Goal: Task Accomplishment & Management: Complete application form

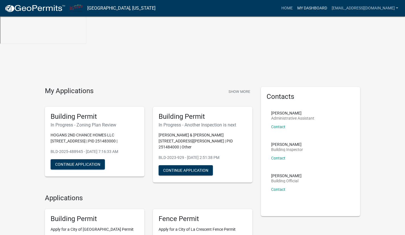
click at [320, 8] on link "My Dashboard" at bounding box center [312, 8] width 34 height 11
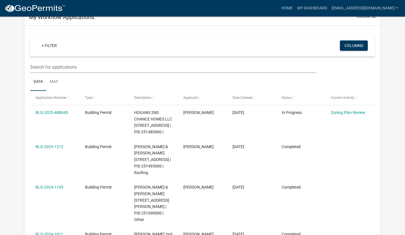
scroll to position [72, 0]
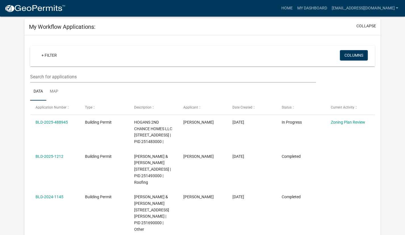
click at [60, 120] on link "BLD-2025-488945" at bounding box center [52, 122] width 32 height 5
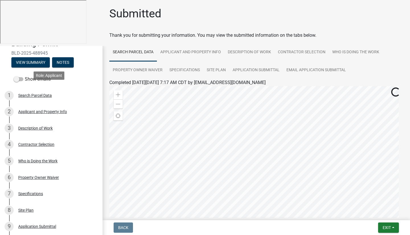
scroll to position [71, 0]
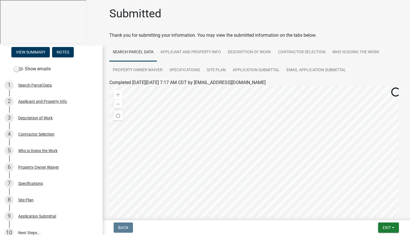
click at [33, 224] on link "10 Next Steps..." at bounding box center [51, 232] width 102 height 17
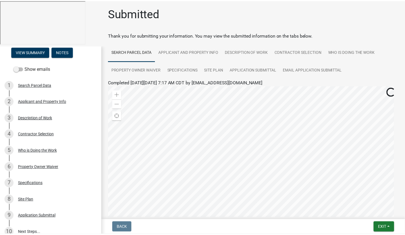
scroll to position [72, 0]
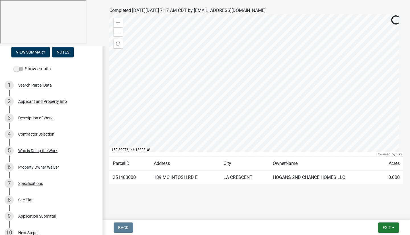
click at [23, 224] on link "10 Next Steps..." at bounding box center [51, 232] width 102 height 17
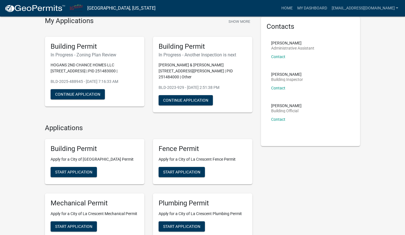
scroll to position [71, 0]
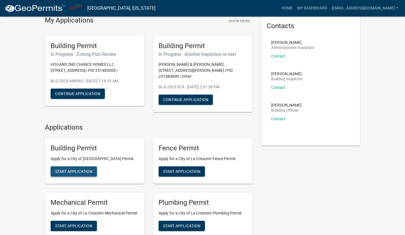
click at [79, 169] on span "Start Application" at bounding box center [73, 171] width 37 height 5
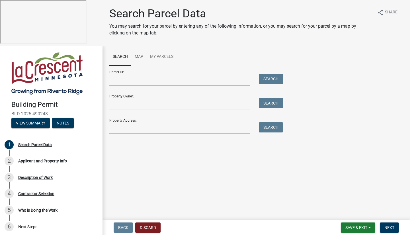
click at [181, 78] on input "Parcel ID:" at bounding box center [179, 80] width 141 height 12
click at [166, 104] on input "Property Owner:" at bounding box center [179, 104] width 141 height 12
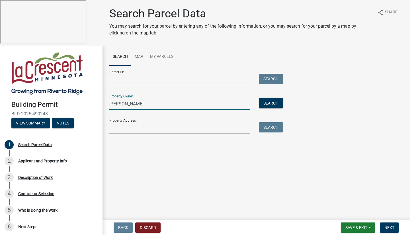
type input "[PERSON_NAME]"
click at [272, 104] on button "Search" at bounding box center [271, 103] width 24 height 10
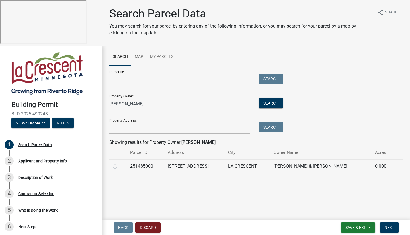
drag, startPoint x: 116, startPoint y: 165, endPoint x: 113, endPoint y: 171, distance: 7.3
click at [119, 163] on label at bounding box center [119, 163] width 0 height 0
click at [119, 166] on input "radio" at bounding box center [121, 165] width 4 height 4
radio input "true"
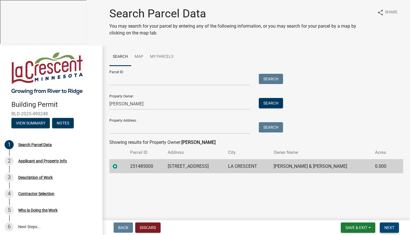
click at [393, 229] on span "Next" at bounding box center [389, 227] width 10 height 5
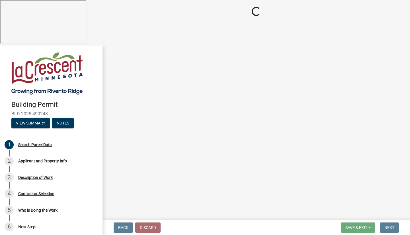
select select "e838c9e2-1e6e-4405-bddc-a3335cd38b08"
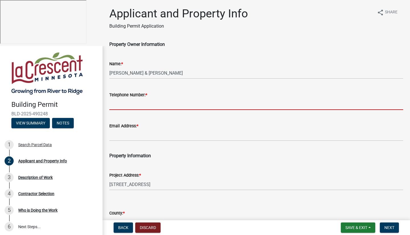
click at [147, 105] on input "Telephone Number: *" at bounding box center [256, 104] width 294 height 12
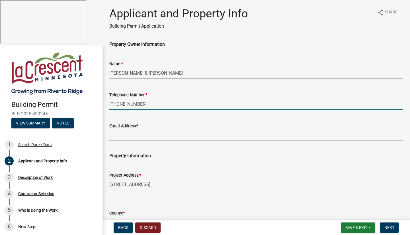
type input "[PHONE_NUMBER]"
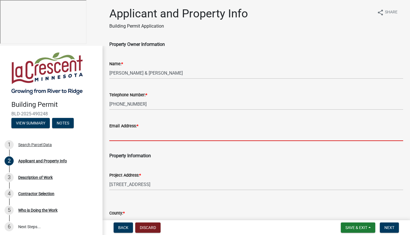
click at [146, 134] on input "Email Address: *" at bounding box center [256, 135] width 294 height 12
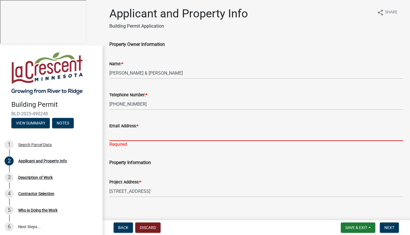
paste input "[EMAIL_ADDRESS][DOMAIN_NAME]"
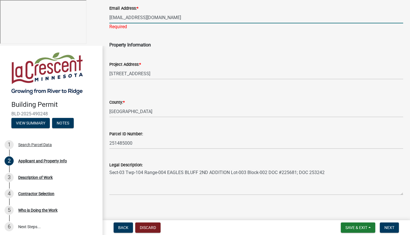
scroll to position [121, 0]
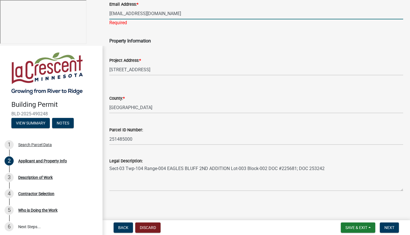
type input "[EMAIL_ADDRESS][DOMAIN_NAME]"
click at [391, 227] on span "Next" at bounding box center [389, 227] width 10 height 5
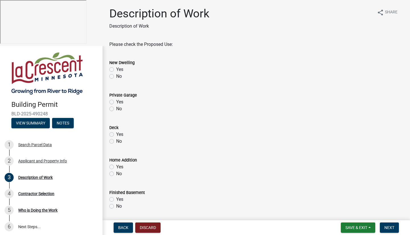
click at [116, 77] on label "No" at bounding box center [119, 76] width 6 height 7
click at [116, 77] on input "No" at bounding box center [118, 75] width 4 height 4
radio input "true"
click at [116, 110] on label "No" at bounding box center [119, 108] width 6 height 7
click at [116, 109] on input "No" at bounding box center [118, 107] width 4 height 4
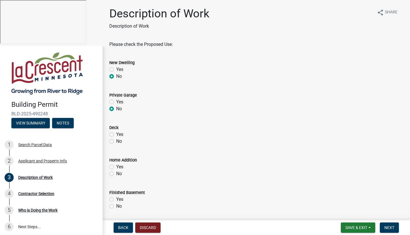
radio input "true"
click at [116, 141] on label "No" at bounding box center [119, 141] width 6 height 7
click at [116, 141] on input "No" at bounding box center [118, 140] width 4 height 4
radio input "true"
click at [116, 174] on label "No" at bounding box center [119, 173] width 6 height 7
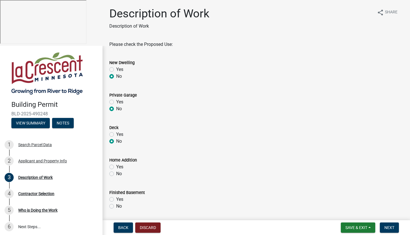
click at [116, 174] on input "No" at bounding box center [118, 172] width 4 height 4
radio input "true"
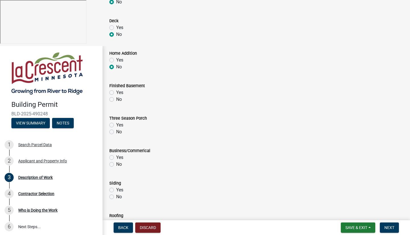
scroll to position [107, 0]
click at [116, 98] on label "No" at bounding box center [119, 99] width 6 height 7
click at [116, 98] on input "No" at bounding box center [118, 98] width 4 height 4
radio input "true"
click at [116, 131] on label "No" at bounding box center [119, 131] width 6 height 7
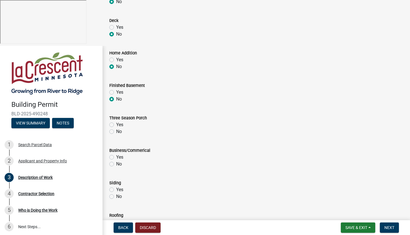
click at [116, 131] on input "No" at bounding box center [118, 130] width 4 height 4
radio input "true"
click at [116, 163] on label "No" at bounding box center [119, 163] width 6 height 7
click at [116, 163] on input "No" at bounding box center [118, 162] width 4 height 4
radio input "true"
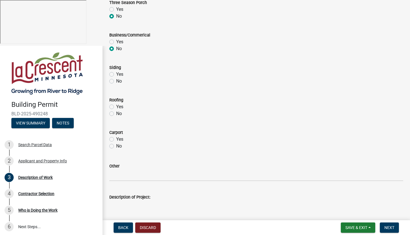
scroll to position [229, 0]
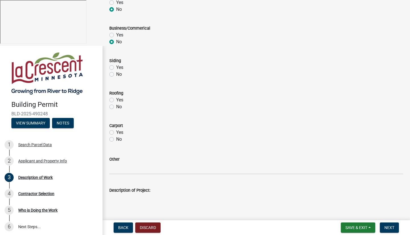
click at [116, 75] on label "No" at bounding box center [119, 74] width 6 height 7
click at [116, 75] on input "No" at bounding box center [118, 73] width 4 height 4
radio input "true"
click at [116, 105] on label "No" at bounding box center [119, 106] width 6 height 7
click at [116, 105] on input "No" at bounding box center [118, 105] width 4 height 4
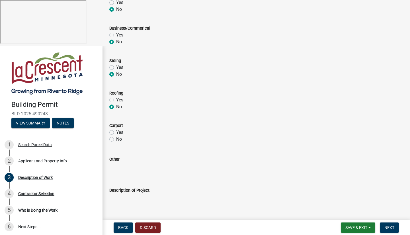
radio input "true"
click at [116, 139] on label "No" at bounding box center [119, 139] width 6 height 7
click at [116, 139] on input "No" at bounding box center [118, 138] width 4 height 4
radio input "true"
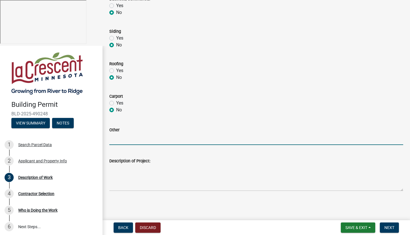
click at [136, 139] on input "Other" at bounding box center [256, 139] width 294 height 12
type input "Remodel upstairs master bathroom"
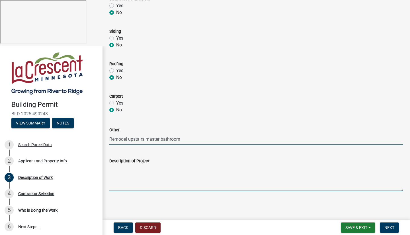
click at [170, 183] on textarea "Description of Project:" at bounding box center [256, 177] width 294 height 27
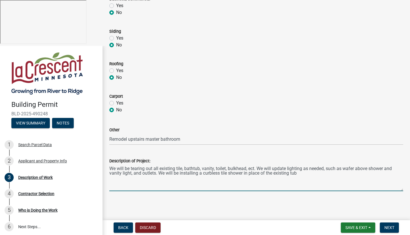
click at [208, 173] on textarea "We will be tearing out all existing tile, bathtub, vanity, toilet, bulkhead, ec…" at bounding box center [256, 177] width 294 height 27
click at [310, 173] on textarea "We will be tearing out all existing tile, bathtub, vanity, toilet, bulkhead, ec…" at bounding box center [256, 177] width 294 height 27
click at [345, 174] on textarea "We will be tearing out all existing tile, bathtub, vanity, toilet, bulkhead, ec…" at bounding box center [256, 177] width 294 height 27
click at [145, 176] on textarea "We will be tearing out all existing tile, bathtub, vanity, toilet, bulkhead, ec…" at bounding box center [256, 177] width 294 height 27
type textarea "We will be tearing out all existing tile, bathtub, vanity, toilet, bulkhead, ec…"
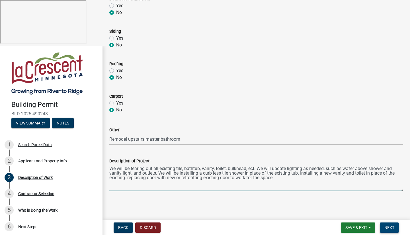
click at [393, 227] on span "Next" at bounding box center [389, 227] width 10 height 5
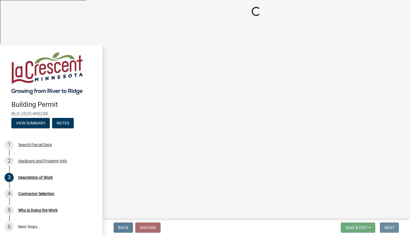
scroll to position [0, 0]
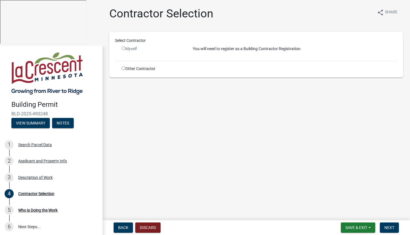
click at [122, 67] on input "radio" at bounding box center [123, 68] width 4 height 4
radio input "true"
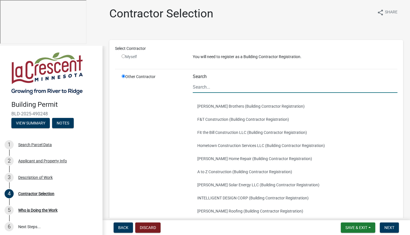
click at [213, 85] on input "Search" at bounding box center [295, 87] width 205 height 12
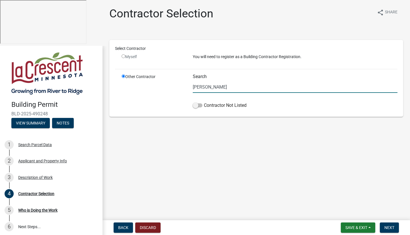
type input "[PERSON_NAME] 2nd Chance Homes, LLC"
click at [385, 228] on span "Next" at bounding box center [389, 227] width 10 height 5
click at [199, 106] on span at bounding box center [198, 105] width 10 height 4
click at [204, 102] on input "Contractor Not Listed" at bounding box center [204, 102] width 0 height 0
click at [386, 227] on span "Next" at bounding box center [389, 227] width 10 height 5
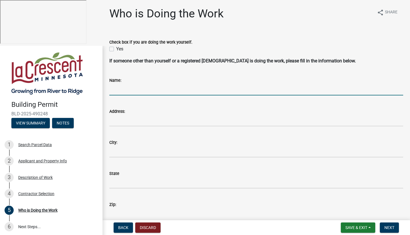
click at [133, 90] on input "Name:" at bounding box center [256, 90] width 294 height 12
type input "[PERSON_NAME]"
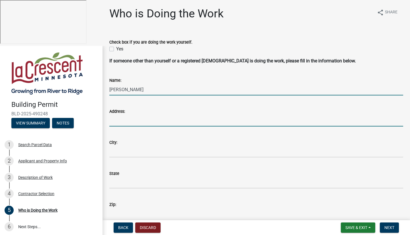
type input "[STREET_ADDRESS][PERSON_NAME]"
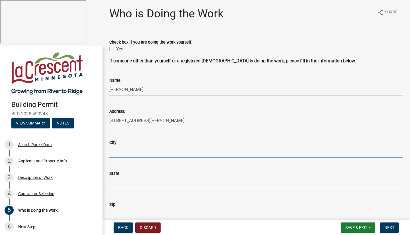
type input "La Crescent"
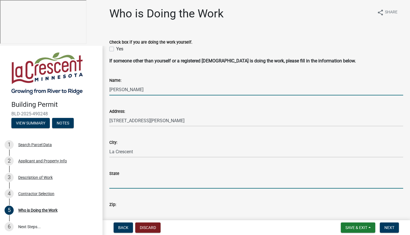
type input "MN"
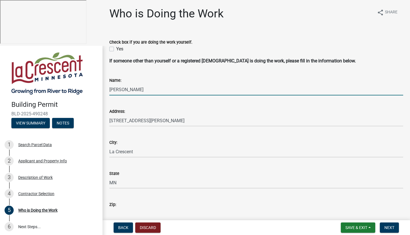
type input "55947-9699"
type input "5074586677"
type input "[EMAIL_ADDRESS][DOMAIN_NAME]"
drag, startPoint x: 142, startPoint y: 88, endPoint x: 98, endPoint y: 89, distance: 44.1
click at [98, 89] on div "Building Permit BLD-2025-490248 View Summary Notes 1 Search Parcel Data 2 Appli…" at bounding box center [205, 163] width 410 height 235
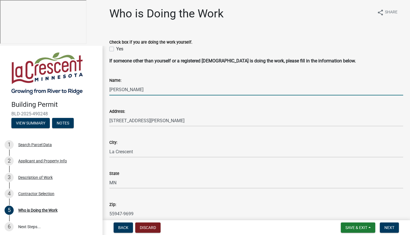
type input "[PERSON_NAME] 2nd Chance Homes, LLC"
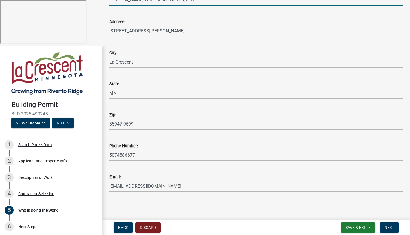
scroll to position [90, 0]
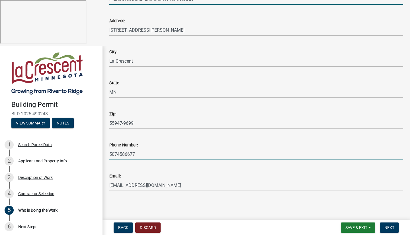
click at [181, 153] on input "5074586677" at bounding box center [256, 154] width 294 height 12
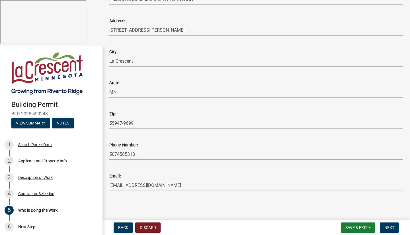
type input "5074585318"
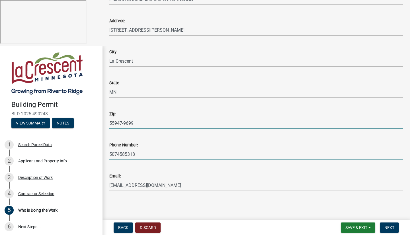
click at [199, 120] on input "55947-9699" at bounding box center [256, 123] width 294 height 12
type input "55947"
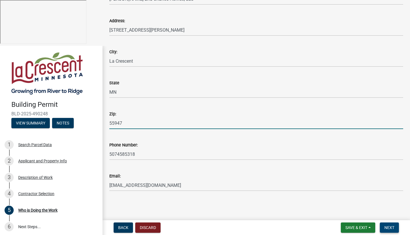
click at [391, 229] on span "Next" at bounding box center [389, 227] width 10 height 5
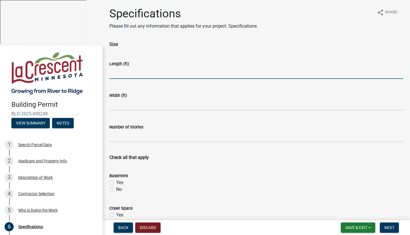
click at [146, 72] on input "text" at bounding box center [256, 73] width 294 height 12
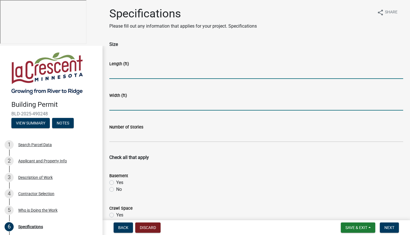
click at [129, 105] on input "text" at bounding box center [256, 105] width 294 height 12
type input "5"
click at [125, 74] on input "text" at bounding box center [256, 73] width 294 height 12
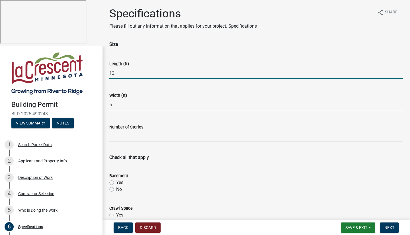
type input "12"
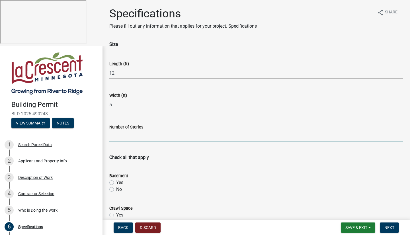
click at [152, 138] on input "text" at bounding box center [256, 136] width 294 height 12
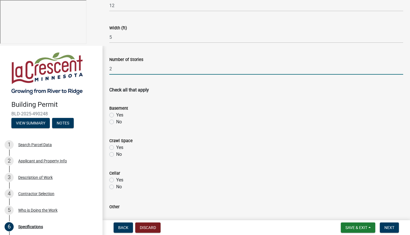
scroll to position [80, 0]
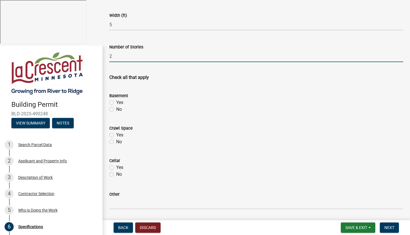
type input "2"
click at [116, 108] on label "No" at bounding box center [119, 109] width 6 height 7
click at [116, 108] on input "No" at bounding box center [118, 108] width 4 height 4
radio input "true"
click at [116, 142] on label "No" at bounding box center [119, 141] width 6 height 7
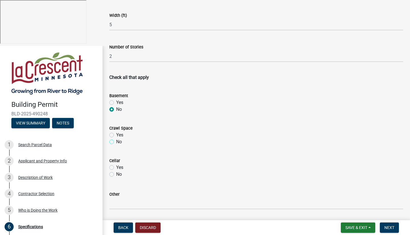
click at [116, 142] on input "No" at bounding box center [118, 140] width 4 height 4
radio input "true"
click at [116, 175] on label "No" at bounding box center [119, 174] width 6 height 7
click at [116, 174] on input "No" at bounding box center [118, 173] width 4 height 4
radio input "true"
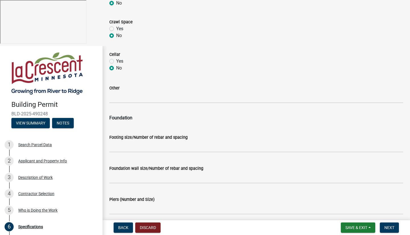
scroll to position [191, 0]
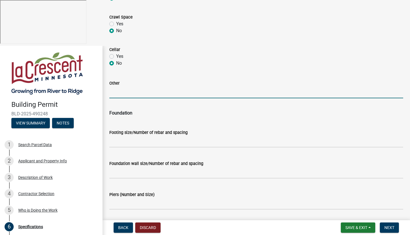
click at [139, 93] on input "Other" at bounding box center [256, 92] width 294 height 12
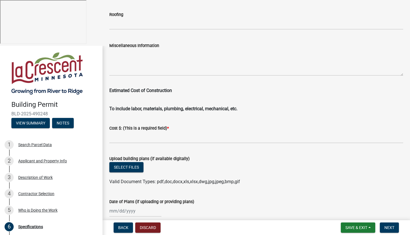
scroll to position [948, 0]
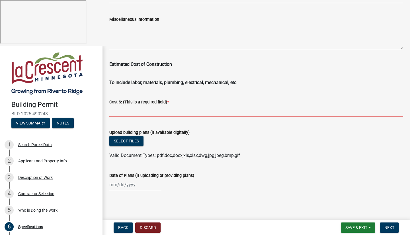
click at [174, 110] on input "text" at bounding box center [256, 111] width 294 height 12
type input "18500"
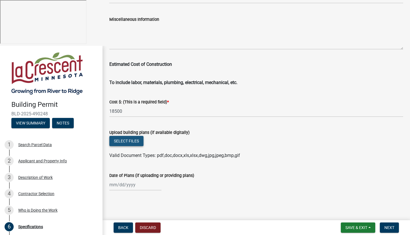
click at [134, 142] on button "Select files" at bounding box center [126, 141] width 34 height 10
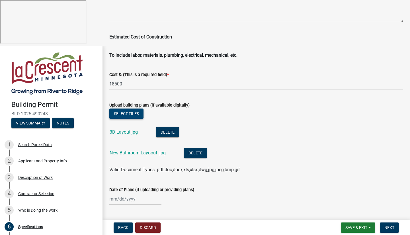
scroll to position [989, 0]
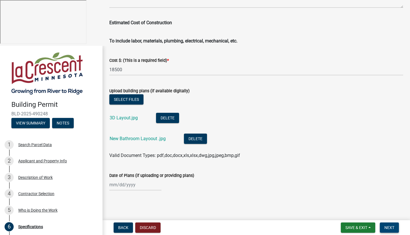
click at [388, 228] on span "Next" at bounding box center [389, 227] width 10 height 5
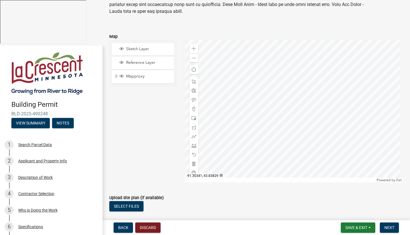
scroll to position [85, 0]
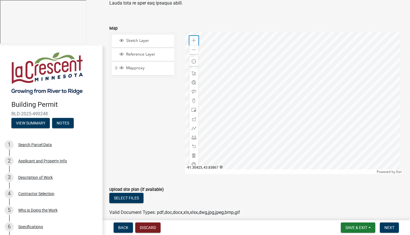
click at [189, 40] on div "Zoom in" at bounding box center [193, 40] width 9 height 9
click at [267, 84] on div at bounding box center [294, 103] width 218 height 142
click at [251, 107] on div at bounding box center [294, 103] width 218 height 142
click at [191, 50] on span at bounding box center [193, 50] width 5 height 5
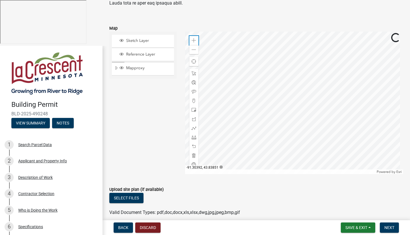
click at [195, 41] on span at bounding box center [193, 40] width 5 height 5
click at [192, 109] on span at bounding box center [193, 110] width 5 height 5
click at [265, 68] on div at bounding box center [294, 103] width 218 height 142
click at [284, 74] on div at bounding box center [294, 103] width 218 height 142
click at [275, 67] on div at bounding box center [294, 103] width 218 height 142
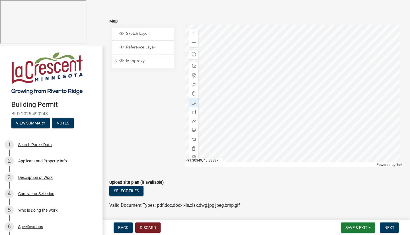
scroll to position [90, 0]
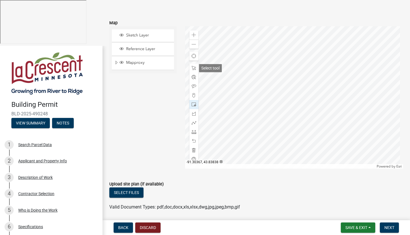
click at [193, 67] on span at bounding box center [193, 68] width 5 height 5
click at [283, 66] on div at bounding box center [294, 97] width 218 height 142
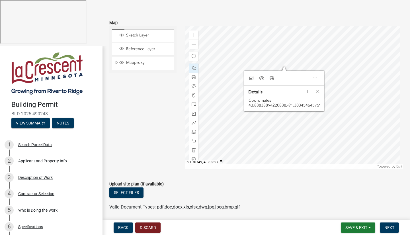
click at [263, 135] on div at bounding box center [294, 97] width 218 height 142
click at [317, 91] on span "Close" at bounding box center [317, 91] width 5 height 5
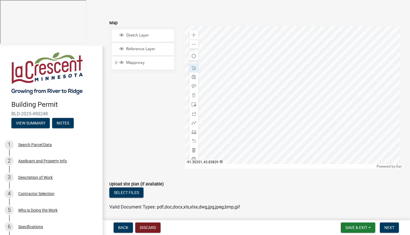
click at [253, 116] on div at bounding box center [294, 97] width 218 height 142
click at [268, 137] on div at bounding box center [294, 97] width 218 height 142
click at [191, 150] on span at bounding box center [193, 150] width 5 height 5
click at [276, 66] on div at bounding box center [294, 97] width 218 height 142
click at [194, 115] on span at bounding box center [193, 113] width 5 height 5
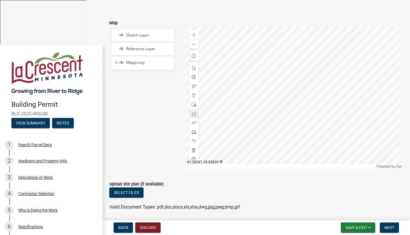
click at [277, 65] on div at bounding box center [294, 97] width 218 height 142
click at [289, 72] on div at bounding box center [294, 97] width 218 height 142
click at [285, 77] on div at bounding box center [294, 97] width 218 height 142
click at [273, 69] on div at bounding box center [294, 97] width 218 height 142
click at [277, 65] on div at bounding box center [294, 97] width 218 height 142
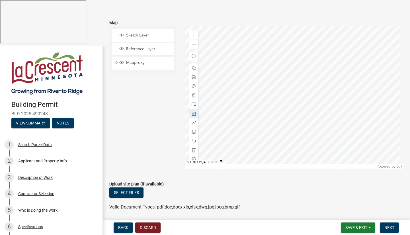
click at [326, 130] on div at bounding box center [294, 97] width 218 height 142
click at [391, 227] on span "Next" at bounding box center [389, 227] width 10 height 5
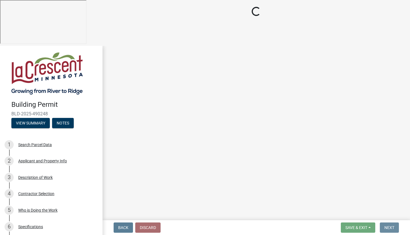
scroll to position [0, 0]
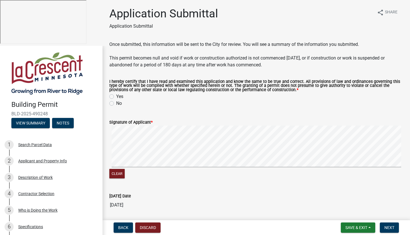
click at [116, 96] on label "Yes" at bounding box center [119, 96] width 7 height 7
click at [116, 96] on input "Yes" at bounding box center [118, 95] width 4 height 4
radio input "true"
click at [390, 224] on button "Next" at bounding box center [389, 227] width 19 height 10
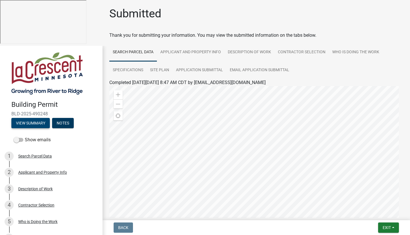
click at [33, 118] on button "View Summary" at bounding box center [30, 123] width 38 height 10
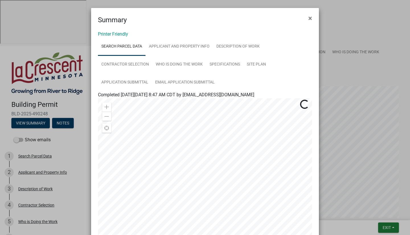
click at [309, 17] on span "×" at bounding box center [310, 18] width 4 height 8
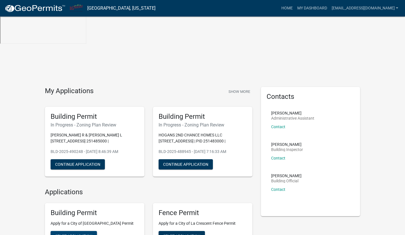
click at [77, 234] on span "Start Application" at bounding box center [73, 236] width 37 height 5
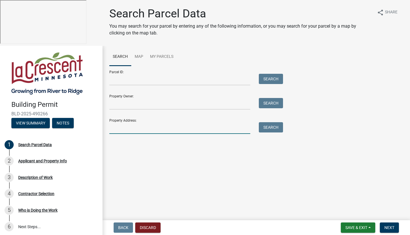
click at [132, 127] on input "Property Address:" at bounding box center [179, 128] width 141 height 12
type input "418 shore acres"
click at [275, 127] on button "Search" at bounding box center [271, 127] width 24 height 10
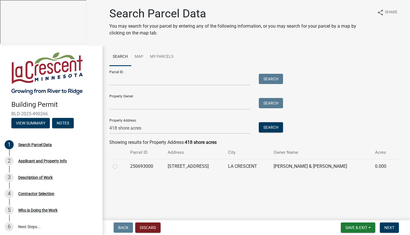
click at [119, 163] on label at bounding box center [119, 163] width 0 height 0
click at [119, 166] on input "radio" at bounding box center [121, 165] width 4 height 4
radio input "true"
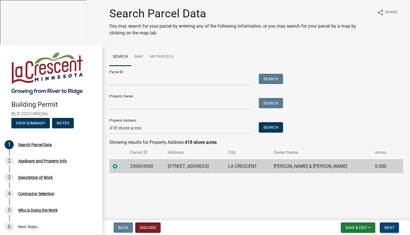
click at [386, 227] on span "Next" at bounding box center [389, 227] width 10 height 5
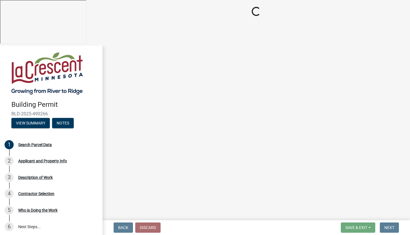
select select "e838c9e2-1e6e-4405-bddc-a3335cd38b08"
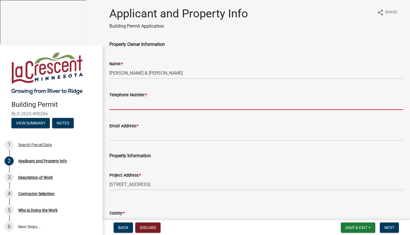
click at [161, 104] on input "Telephone Number: *" at bounding box center [256, 104] width 294 height 12
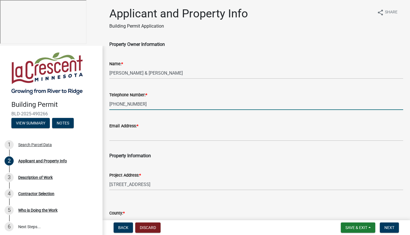
type input "[PHONE_NUMBER]"
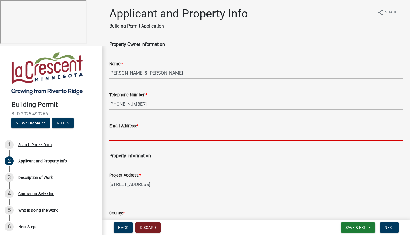
click at [124, 136] on input "Email Address: *" at bounding box center [256, 135] width 294 height 12
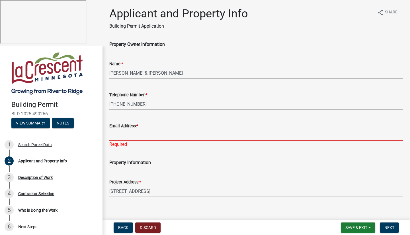
paste input "[EMAIL_ADDRESS][DOMAIN_NAME]"
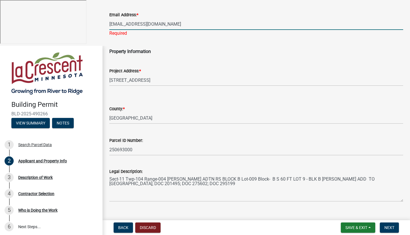
scroll to position [121, 0]
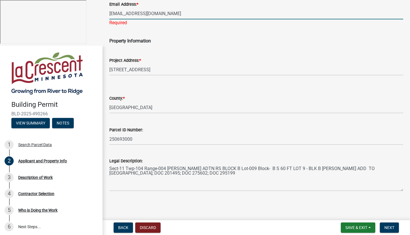
type input "[EMAIL_ADDRESS][DOMAIN_NAME]"
click at [388, 226] on span "Next" at bounding box center [389, 227] width 10 height 5
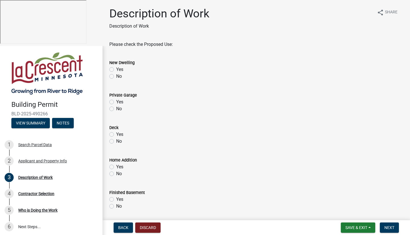
click at [116, 75] on label "No" at bounding box center [119, 76] width 6 height 7
click at [116, 75] on input "No" at bounding box center [118, 75] width 4 height 4
radio input "true"
click at [116, 108] on label "No" at bounding box center [119, 108] width 6 height 7
click at [116, 108] on input "No" at bounding box center [118, 107] width 4 height 4
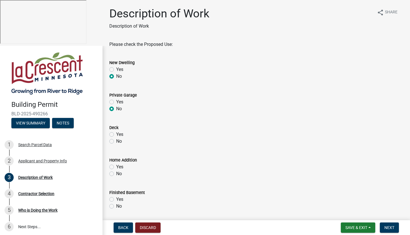
radio input "true"
click at [116, 141] on label "No" at bounding box center [119, 141] width 6 height 7
click at [116, 141] on input "No" at bounding box center [118, 140] width 4 height 4
radio input "true"
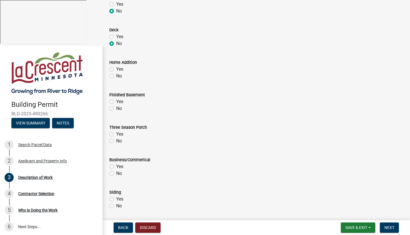
scroll to position [98, 0]
click at [116, 76] on label "No" at bounding box center [119, 76] width 6 height 7
click at [116, 76] on input "No" at bounding box center [118, 75] width 4 height 4
radio input "true"
click at [116, 108] on label "No" at bounding box center [119, 108] width 6 height 7
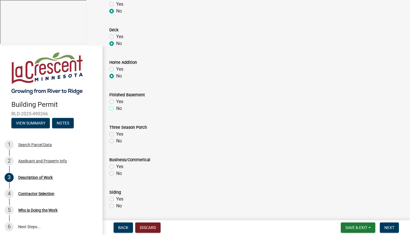
click at [116, 108] on input "No" at bounding box center [118, 107] width 4 height 4
radio input "true"
click at [116, 141] on label "No" at bounding box center [119, 140] width 6 height 7
click at [116, 141] on input "No" at bounding box center [118, 139] width 4 height 4
radio input "true"
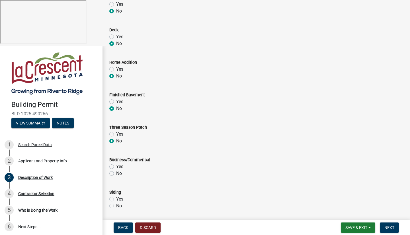
click at [116, 174] on label "No" at bounding box center [119, 173] width 6 height 7
click at [116, 174] on input "No" at bounding box center [118, 172] width 4 height 4
radio input "true"
click at [116, 199] on label "Yes" at bounding box center [119, 198] width 7 height 7
click at [116, 199] on input "Yes" at bounding box center [118, 197] width 4 height 4
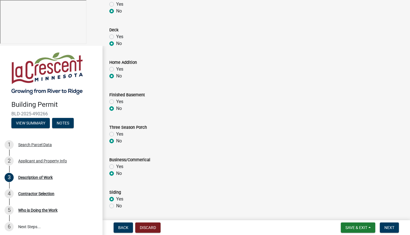
radio input "true"
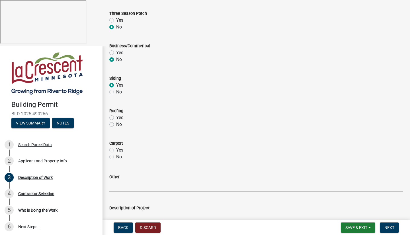
scroll to position [212, 0]
click at [116, 118] on label "Yes" at bounding box center [119, 117] width 7 height 7
click at [116, 118] on input "Yes" at bounding box center [118, 116] width 4 height 4
radio input "true"
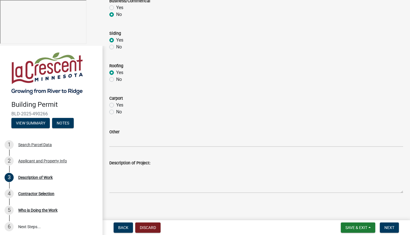
scroll to position [258, 0]
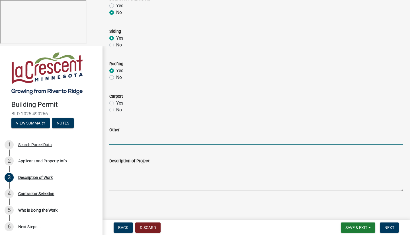
click at [133, 141] on input "Other" at bounding box center [256, 139] width 294 height 12
click at [275, 139] on input "We will be constructing an overhand over the front entrance as well as along th…" at bounding box center [256, 139] width 294 height 12
click at [342, 139] on input "We will be constructing an overhand over the front entrance as well as along th…" at bounding box center [256, 139] width 294 height 12
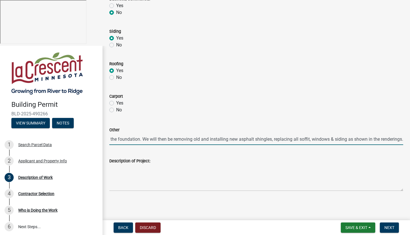
click at [329, 141] on input "We will be constructing an overhand over the front entrance as well as along th…" at bounding box center [256, 139] width 294 height 12
click at [344, 140] on input "We will be constructing an overhand over the front entrance as well as along th…" at bounding box center [256, 139] width 294 height 12
click at [153, 141] on input "We will be constructing an overhand over the front entrance as well as along th…" at bounding box center [256, 139] width 294 height 12
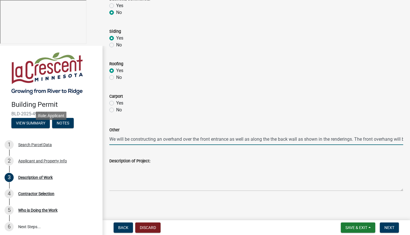
drag, startPoint x: 325, startPoint y: 142, endPoint x: 71, endPoint y: 128, distance: 255.3
click at [71, 128] on div "Building Permit BLD-2025-490266 View Summary Notes 1 Search Parcel Data 2 Appli…" at bounding box center [205, 163] width 410 height 235
drag, startPoint x: 133, startPoint y: 140, endPoint x: 108, endPoint y: 141, distance: 25.3
click at [110, 140] on input "We will be constructing an overhand over the front entrance as well as along th…" at bounding box center [256, 139] width 294 height 12
type input "We will be constructing an overhand over the front entrance as well as along th…"
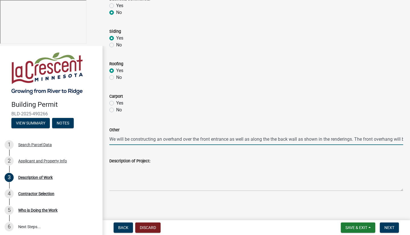
click at [109, 139] on div "Other We will be constructing an overhand over the front entrance as well as al…" at bounding box center [256, 131] width 302 height 26
drag, startPoint x: 110, startPoint y: 138, endPoint x: 409, endPoint y: 145, distance: 299.7
click at [405, 145] on main "Description of Work Description of Work share Share Please check the Proposed U…" at bounding box center [255, 109] width 307 height 218
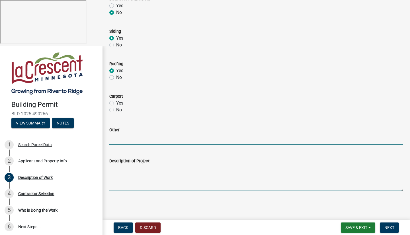
click at [153, 180] on textarea "Description of Project:" at bounding box center [256, 177] width 294 height 27
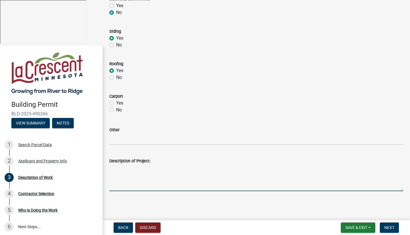
paste textarea "We will be constructing an overhand over the front entrance as well as along th…"
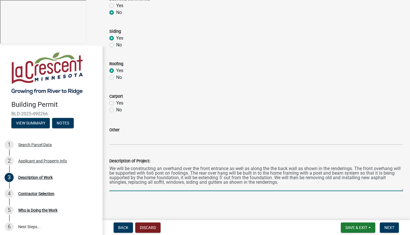
type textarea "We will be constructing an overhand over the front entrance as well as along th…"
click at [116, 110] on label "No" at bounding box center [119, 109] width 6 height 7
click at [116, 110] on input "No" at bounding box center [118, 108] width 4 height 4
radio input "true"
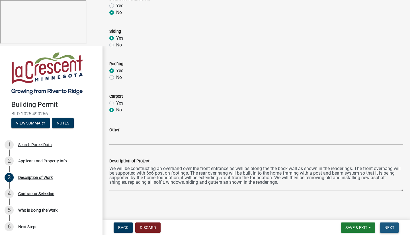
click at [392, 228] on span "Next" at bounding box center [389, 227] width 10 height 5
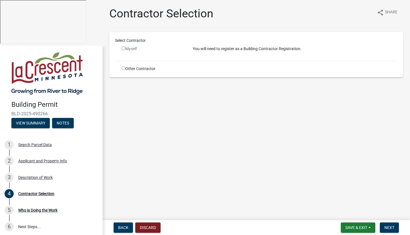
click at [125, 68] on div "Other Contractor" at bounding box center [152, 69] width 71 height 6
click at [124, 70] on input "radio" at bounding box center [123, 68] width 4 height 4
radio input "true"
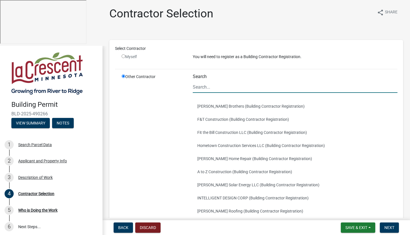
click at [215, 88] on input "Search" at bounding box center [295, 87] width 205 height 12
type input "[PERSON_NAME] 2nd Chance Homes, LLC"
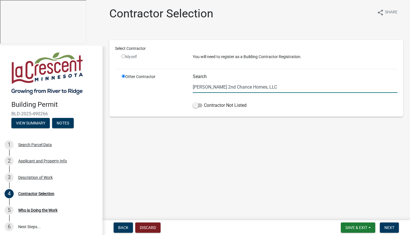
click at [201, 105] on span at bounding box center [198, 105] width 10 height 4
click at [204, 102] on input "Contractor Not Listed" at bounding box center [204, 102] width 0 height 0
click at [393, 228] on span "Next" at bounding box center [389, 227] width 10 height 5
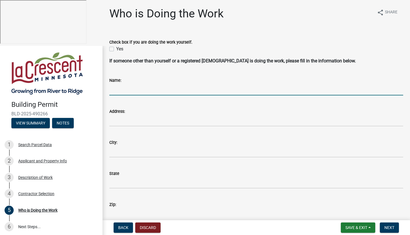
click at [156, 89] on input "Name:" at bounding box center [256, 90] width 294 height 12
type input "[PERSON_NAME]"
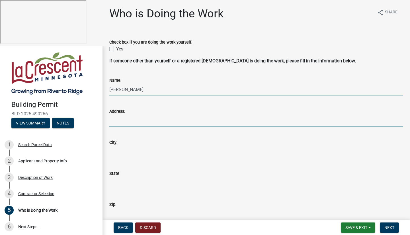
type input "[STREET_ADDRESS][PERSON_NAME]"
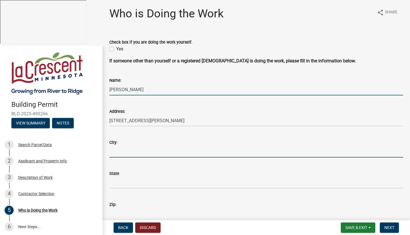
type input "La Crescent"
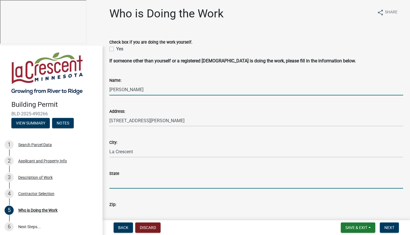
type input "MN"
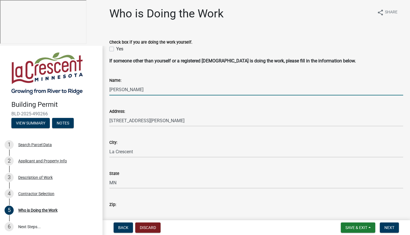
type input "55947-9699"
type input "5074586677"
type input "[EMAIL_ADDRESS][DOMAIN_NAME]"
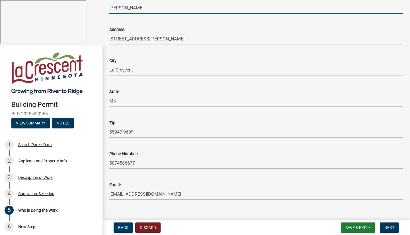
scroll to position [90, 0]
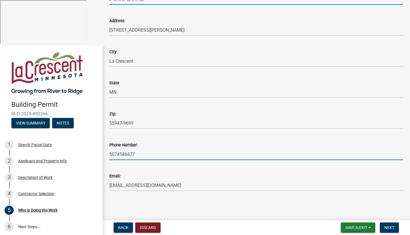
click at [158, 151] on input "5074586677" at bounding box center [256, 154] width 294 height 12
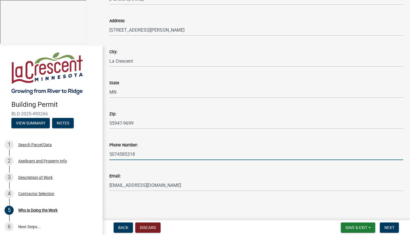
type input "5074585318"
click at [390, 225] on span "Next" at bounding box center [389, 227] width 10 height 5
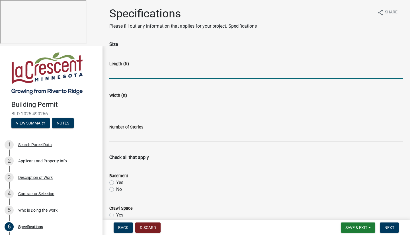
click at [146, 73] on input "text" at bounding box center [256, 73] width 294 height 12
type input "65"
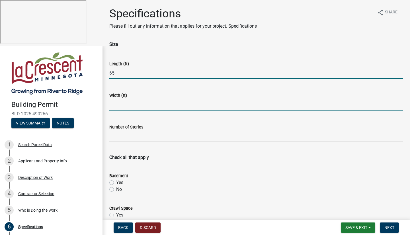
click at [137, 104] on input "text" at bounding box center [256, 105] width 294 height 12
type input "40"
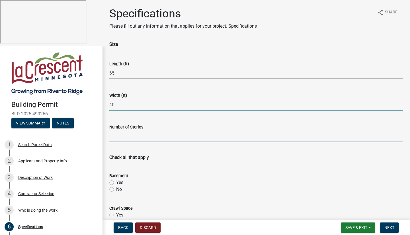
click at [154, 135] on input "text" at bounding box center [256, 136] width 294 height 12
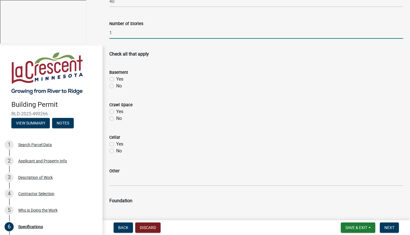
scroll to position [112, 0]
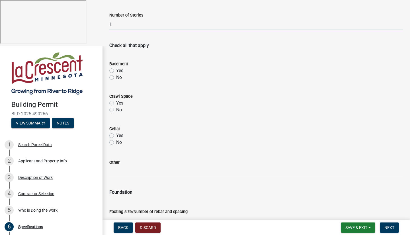
type input "1"
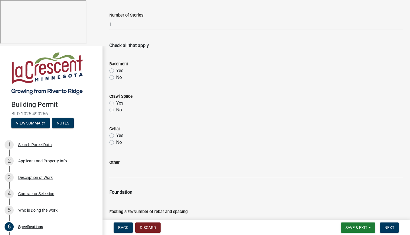
click at [116, 78] on label "No" at bounding box center [119, 77] width 6 height 7
click at [116, 78] on input "No" at bounding box center [118, 76] width 4 height 4
radio input "true"
click at [116, 110] on label "No" at bounding box center [119, 109] width 6 height 7
click at [116, 110] on input "No" at bounding box center [118, 108] width 4 height 4
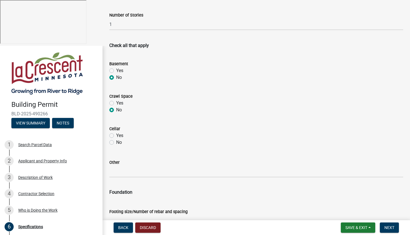
radio input "true"
click at [116, 142] on label "No" at bounding box center [119, 142] width 6 height 7
click at [116, 142] on input "No" at bounding box center [118, 141] width 4 height 4
radio input "true"
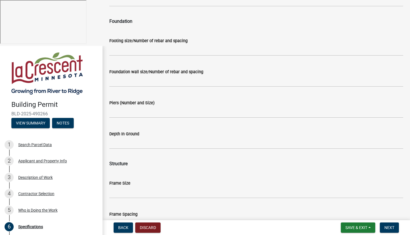
scroll to position [282, 0]
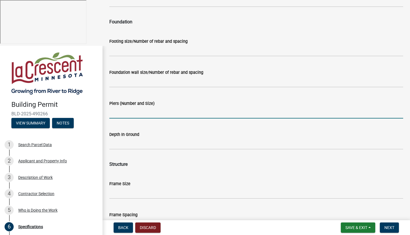
click at [142, 112] on input "Piers (Number and Size)" at bounding box center [256, 113] width 294 height 12
type input "2"
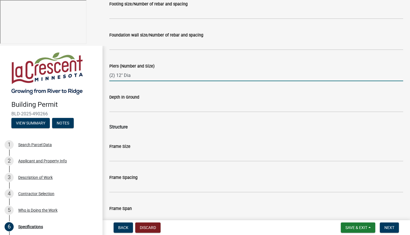
scroll to position [320, 0]
type input "(2) 12" Dia"
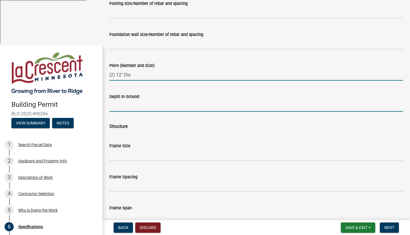
click at [168, 105] on input "Depth In Ground" at bounding box center [256, 106] width 294 height 12
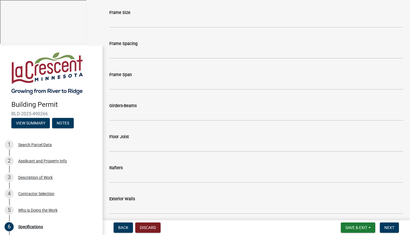
scroll to position [458, 0]
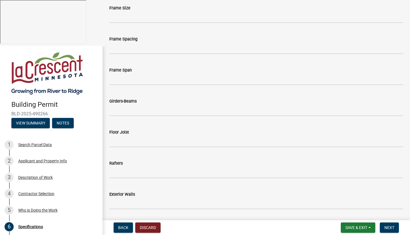
type input "44""
click at [153, 111] on input "Girders-Beams" at bounding box center [256, 110] width 294 height 12
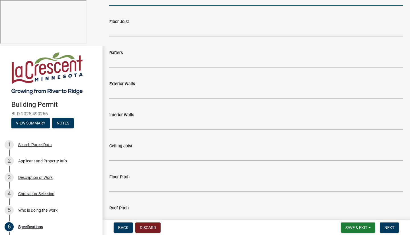
scroll to position [569, 0]
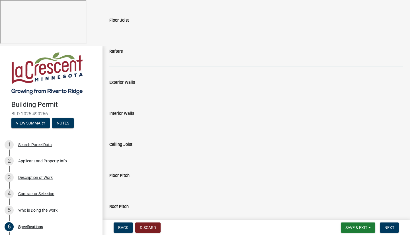
click at [149, 62] on input "Rafters" at bounding box center [256, 61] width 294 height 12
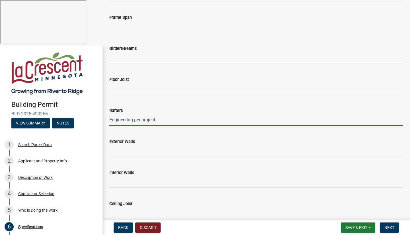
scroll to position [504, 0]
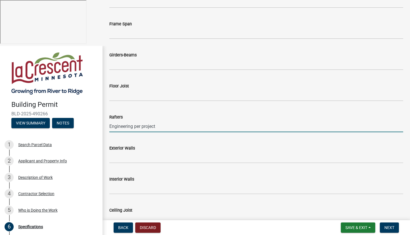
drag, startPoint x: 163, startPoint y: 126, endPoint x: 99, endPoint y: 127, distance: 63.7
click at [99, 127] on div "Building Permit BLD-2025-490266 View Summary Notes 1 Search Parcel Data 2 Appli…" at bounding box center [205, 163] width 410 height 235
click at [174, 124] on input "Engineering per project" at bounding box center [256, 126] width 294 height 12
click at [111, 127] on input "Engineering" at bounding box center [256, 126] width 294 height 12
click at [110, 127] on input "Engineering" at bounding box center [256, 126] width 294 height 12
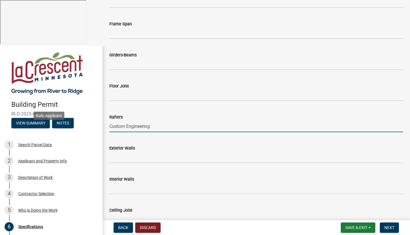
drag, startPoint x: 162, startPoint y: 126, endPoint x: 93, endPoint y: 124, distance: 68.9
click at [92, 123] on div "Building Permit BLD-2025-490266 View Summary Notes 1 Search Parcel Data 2 Appli…" at bounding box center [205, 163] width 410 height 235
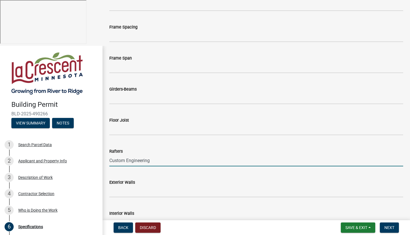
scroll to position [466, 0]
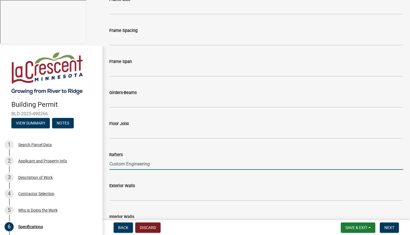
type input "Custom Engineering"
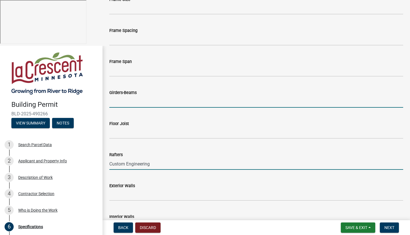
click at [166, 100] on input "Girders-Beams" at bounding box center [256, 102] width 294 height 12
paste input "Custom Engineering"
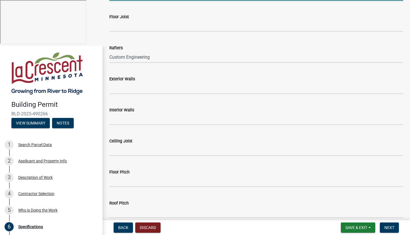
scroll to position [573, 0]
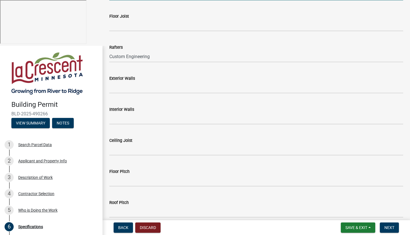
type input "Custom Engineering"
click at [155, 88] on input "Exterior Walls" at bounding box center [256, 88] width 294 height 12
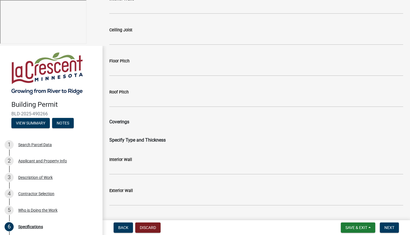
scroll to position [685, 0]
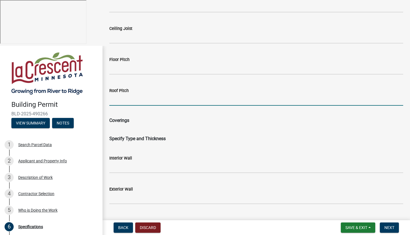
click at [161, 100] on input "Roof Pitch" at bounding box center [256, 100] width 294 height 12
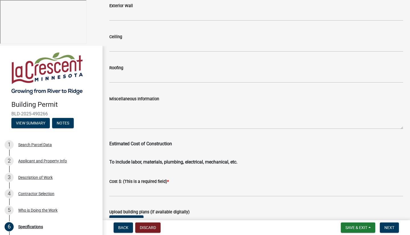
scroll to position [887, 0]
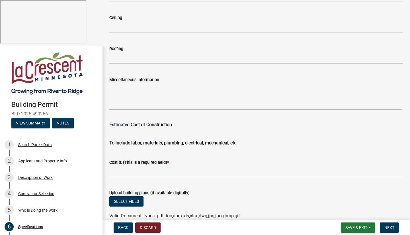
type input "Varies, attached eagleview for reference"
click at [138, 59] on input "Roofing" at bounding box center [256, 58] width 294 height 12
type input "Asphalt Shingles"
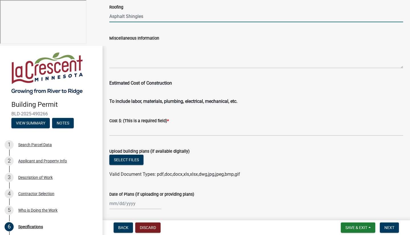
scroll to position [929, 0]
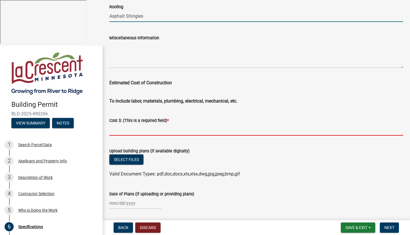
click at [154, 129] on input "text" at bounding box center [256, 130] width 294 height 12
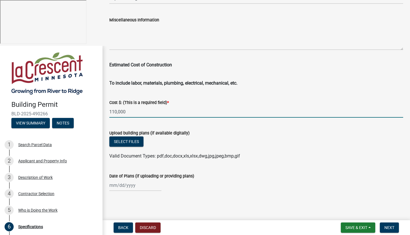
scroll to position [948, 0]
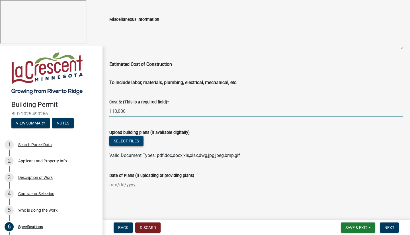
type input "110000"
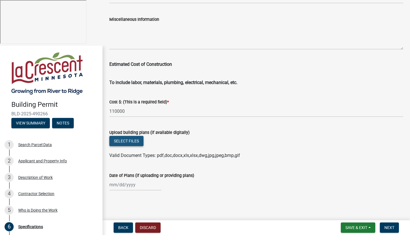
click at [135, 143] on button "Select files" at bounding box center [126, 141] width 34 height 10
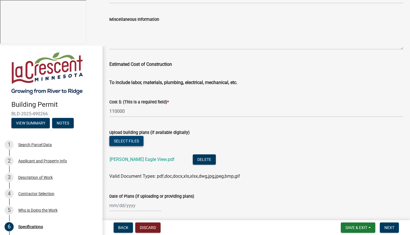
click at [131, 139] on button "Select files" at bounding box center [126, 141] width 34 height 10
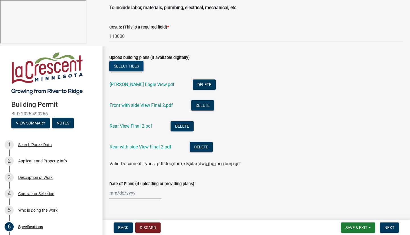
scroll to position [1031, 0]
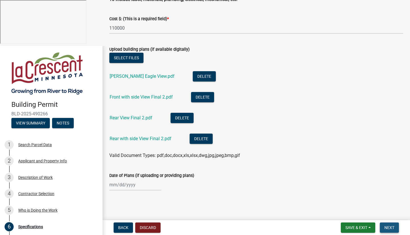
click at [393, 227] on span "Next" at bounding box center [389, 227] width 10 height 5
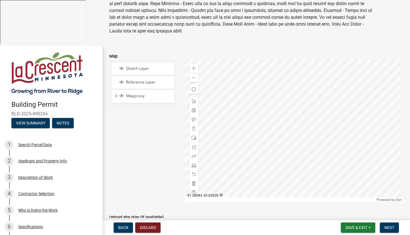
scroll to position [59, 0]
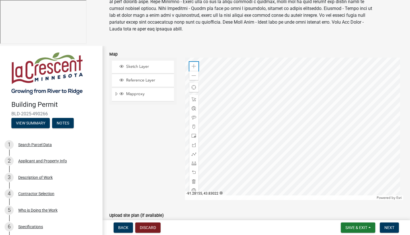
click at [193, 67] on span at bounding box center [193, 66] width 5 height 5
click at [246, 134] on div at bounding box center [294, 128] width 218 height 142
click at [190, 65] on div "Zoom in" at bounding box center [193, 66] width 9 height 9
click at [249, 124] on div at bounding box center [294, 128] width 218 height 142
click at [193, 145] on span at bounding box center [193, 145] width 5 height 5
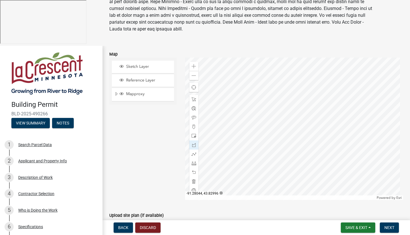
click at [222, 115] on div at bounding box center [294, 128] width 218 height 142
click at [253, 172] on div at bounding box center [294, 128] width 218 height 142
click at [334, 133] on div at bounding box center [294, 128] width 218 height 142
click at [304, 75] on div at bounding box center [294, 128] width 218 height 142
click at [223, 114] on div at bounding box center [294, 128] width 218 height 142
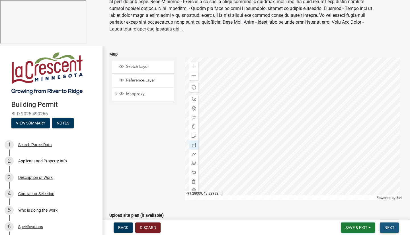
click at [390, 229] on span "Next" at bounding box center [389, 227] width 10 height 5
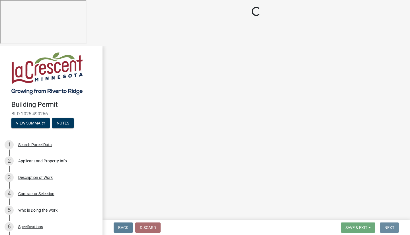
scroll to position [0, 0]
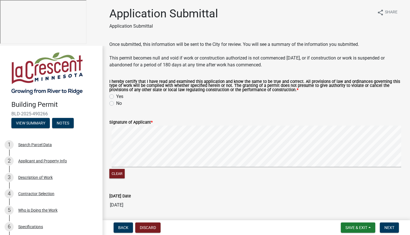
click at [116, 97] on label "Yes" at bounding box center [119, 96] width 7 height 7
click at [116, 97] on input "Yes" at bounding box center [118, 95] width 4 height 4
radio input "true"
click at [392, 229] on span "Next" at bounding box center [389, 227] width 10 height 5
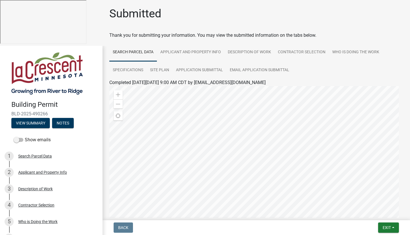
click at [207, 17] on div "Submitted" at bounding box center [256, 16] width 294 height 18
